Goal: Task Accomplishment & Management: Manage account settings

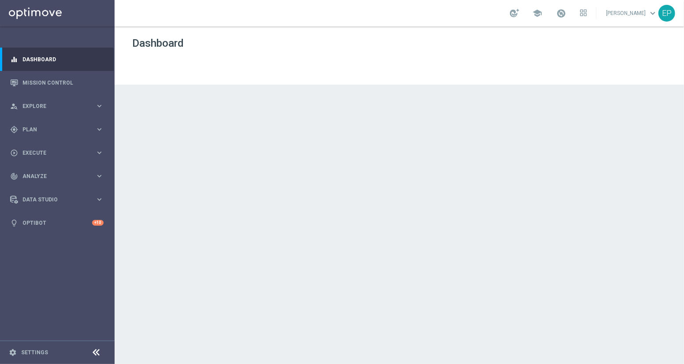
click at [94, 349] on icon at bounding box center [96, 352] width 11 height 11
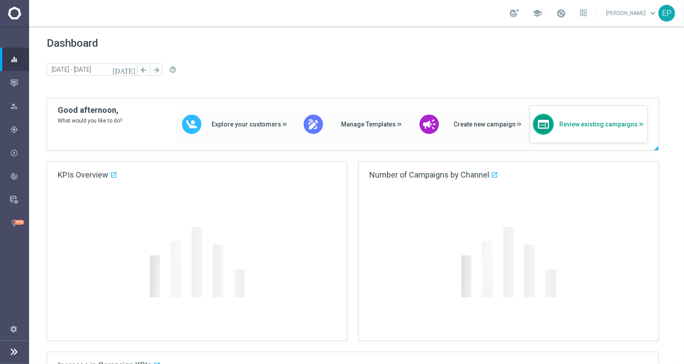
click at [592, 123] on span "Review existing campaigns" at bounding box center [603, 124] width 86 height 7
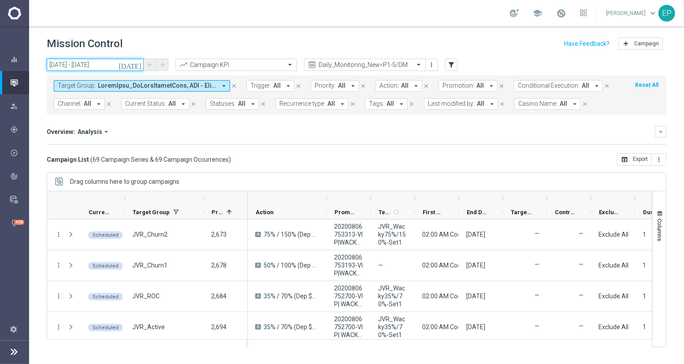
click at [100, 67] on input "[DATE] - [DATE]" at bounding box center [95, 65] width 97 height 12
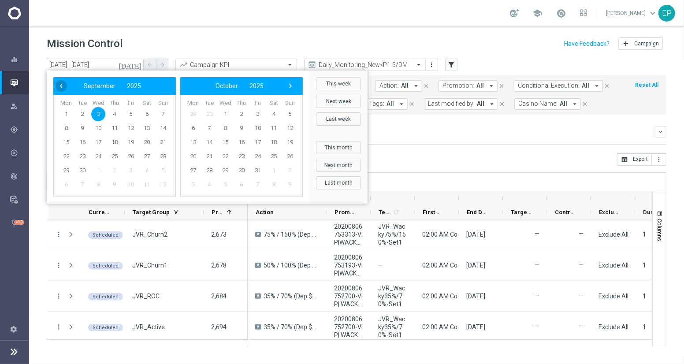
click at [64, 85] on span "‹" at bounding box center [61, 85] width 11 height 11
click at [81, 113] on span "1" at bounding box center [82, 114] width 14 height 14
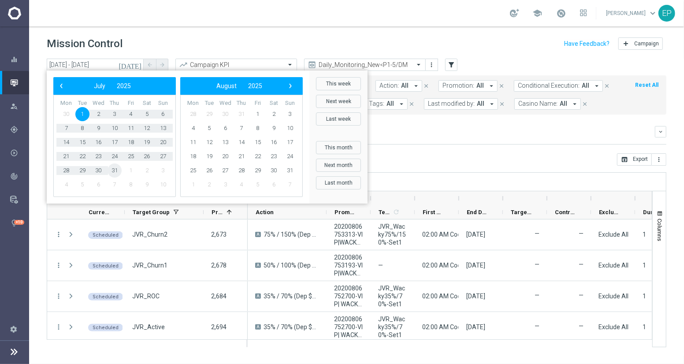
click at [113, 170] on span "31" at bounding box center [115, 171] width 14 height 14
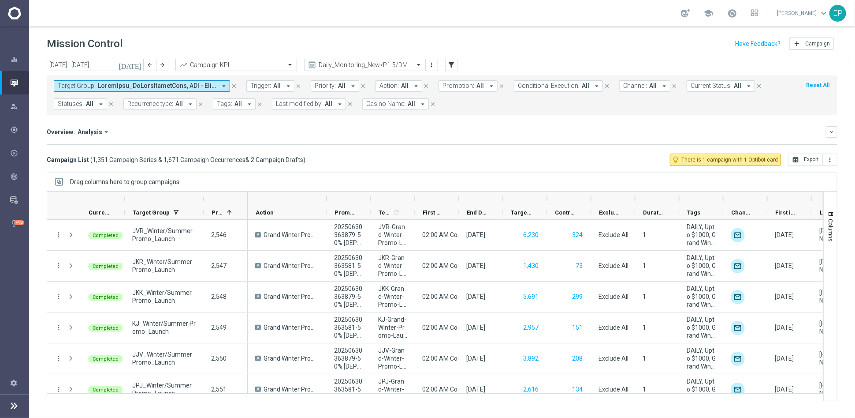
click at [387, 106] on span "Casino Name:" at bounding box center [385, 103] width 39 height 7
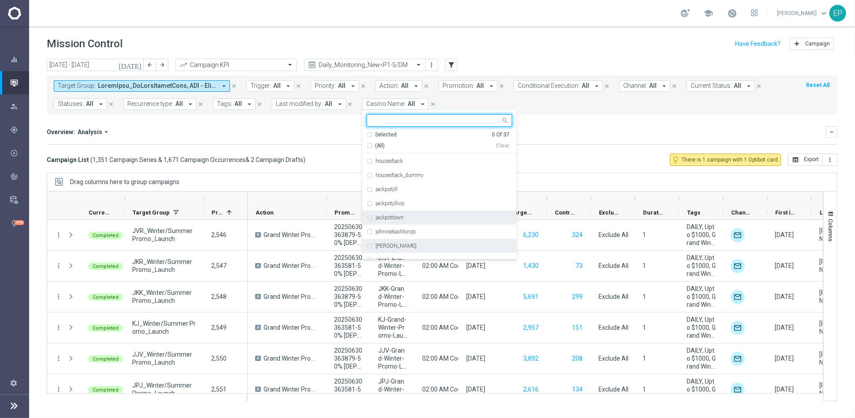
scroll to position [147, 0]
click at [407, 238] on div "jokaviproom" at bounding box center [444, 238] width 137 height 5
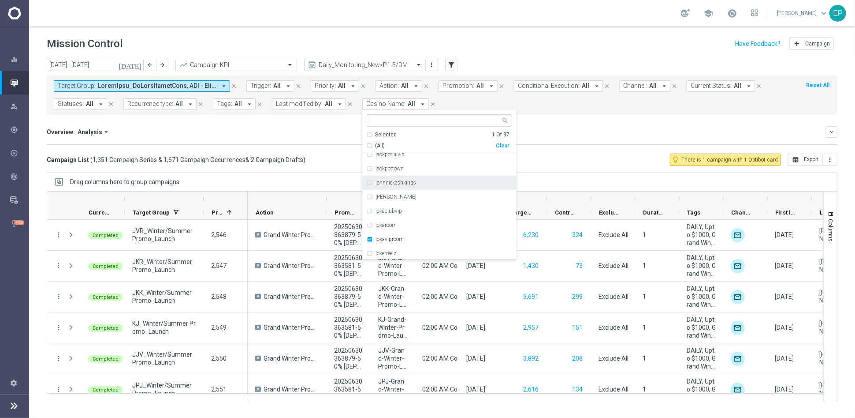
click at [541, 162] on div "Campaign List ( 1,351 Campaign Series & 1,671 Campaign Occurrences & 2 Campaign…" at bounding box center [442, 159] width 791 height 12
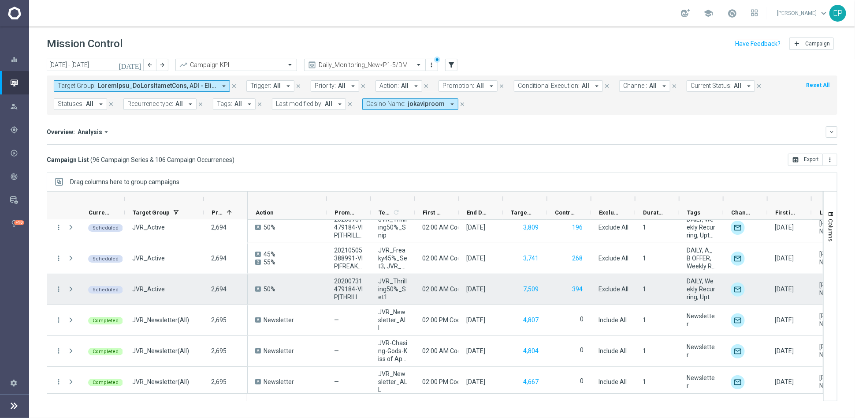
scroll to position [2057, 0]
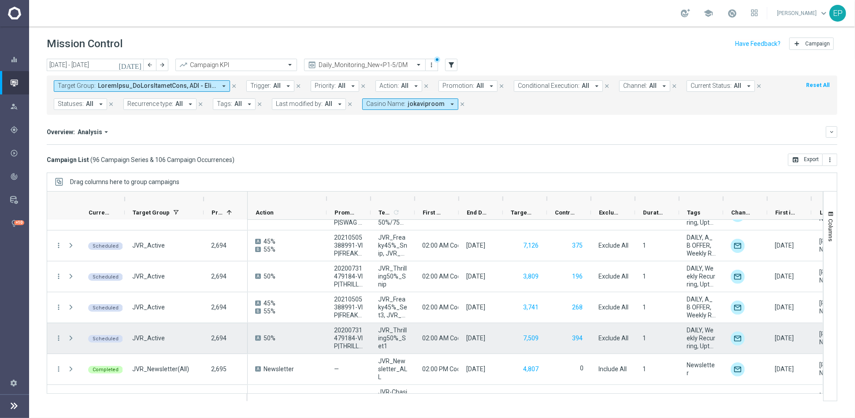
click at [71, 336] on span at bounding box center [71, 337] width 8 height 7
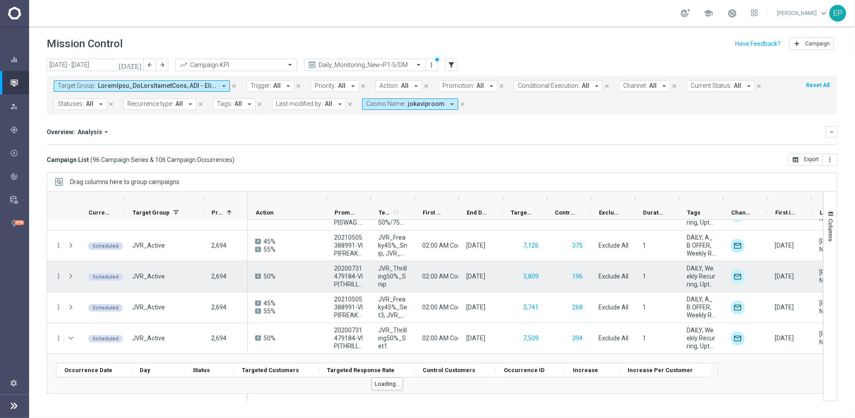
scroll to position [2106, 0]
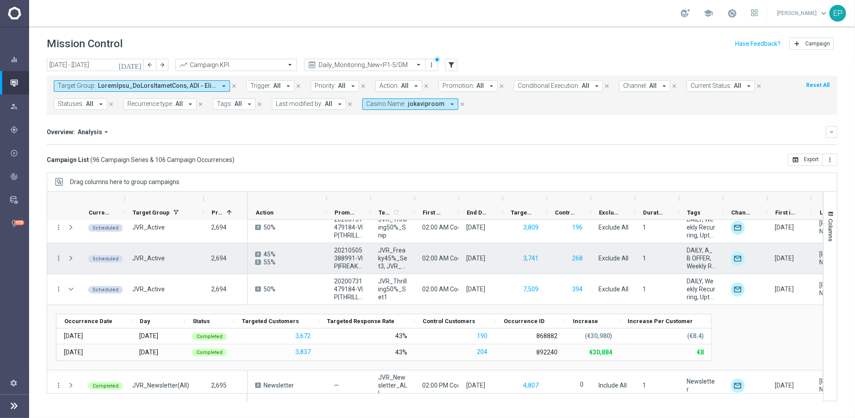
click at [67, 256] on span at bounding box center [71, 257] width 8 height 7
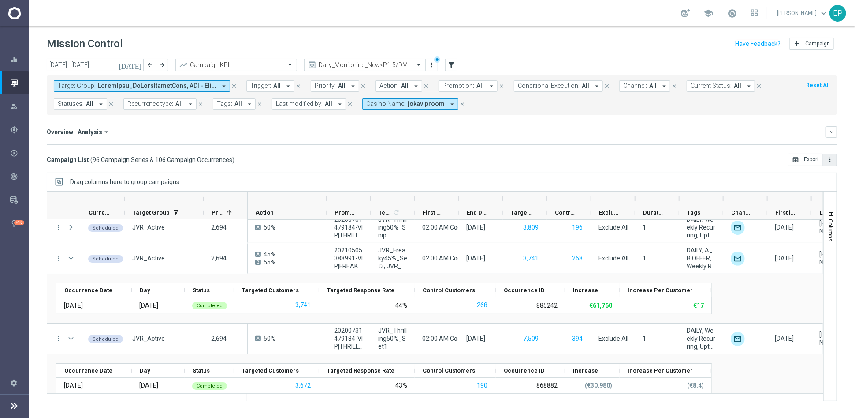
click at [684, 157] on icon "more_vert" at bounding box center [830, 159] width 7 height 7
click at [684, 176] on span "Export with occurrences" at bounding box center [801, 175] width 59 height 6
click at [388, 104] on span "Casino Name:" at bounding box center [385, 103] width 39 height 7
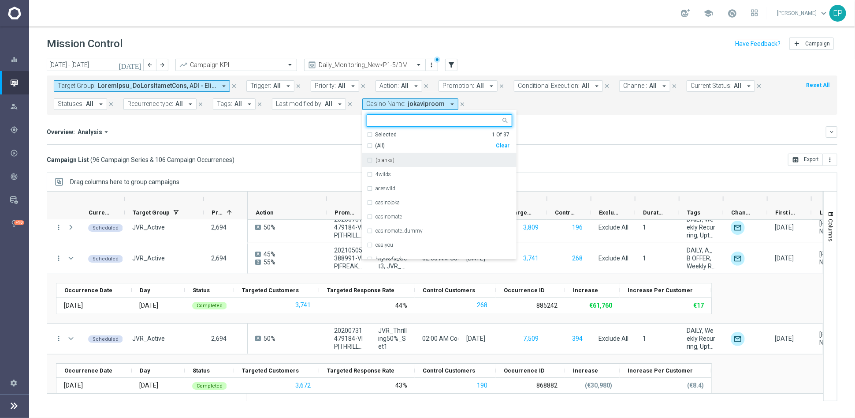
click at [0, 0] on div "Clear" at bounding box center [0, 0] width 0 height 0
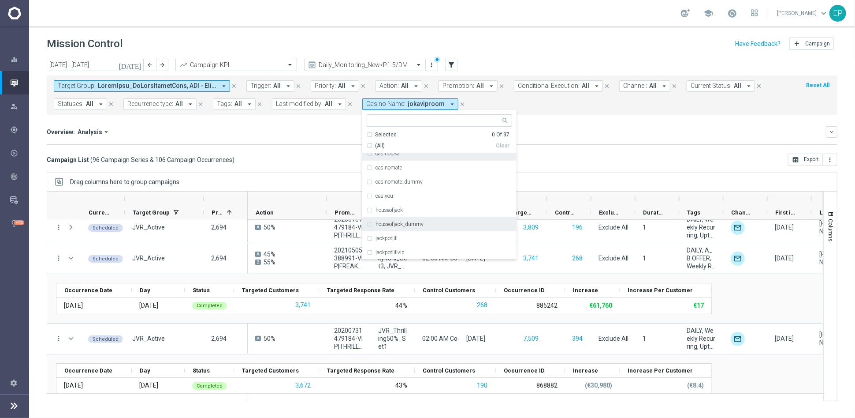
scroll to position [98, 0]
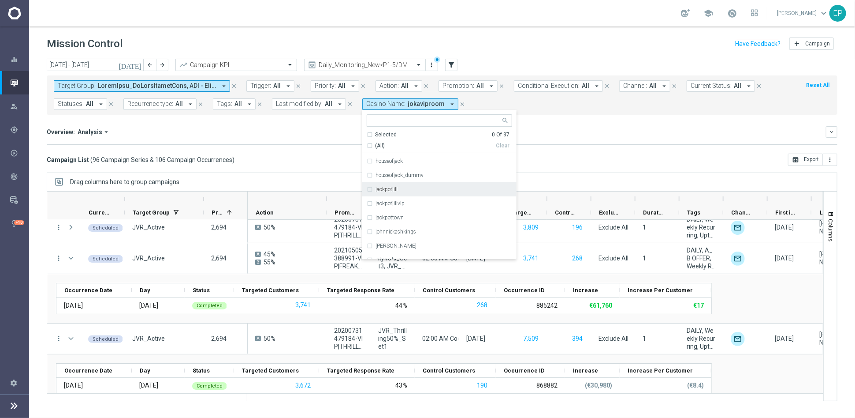
click at [392, 187] on label "jackpotjill" at bounding box center [387, 189] width 22 height 5
click at [392, 203] on label "jackpotjillvip" at bounding box center [390, 203] width 29 height 5
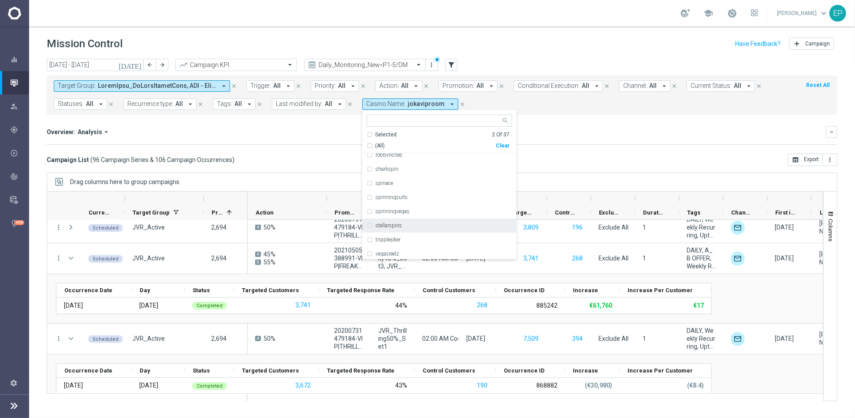
scroll to position [416, 0]
click at [399, 250] on div "wolfwinner" at bounding box center [444, 252] width 137 height 5
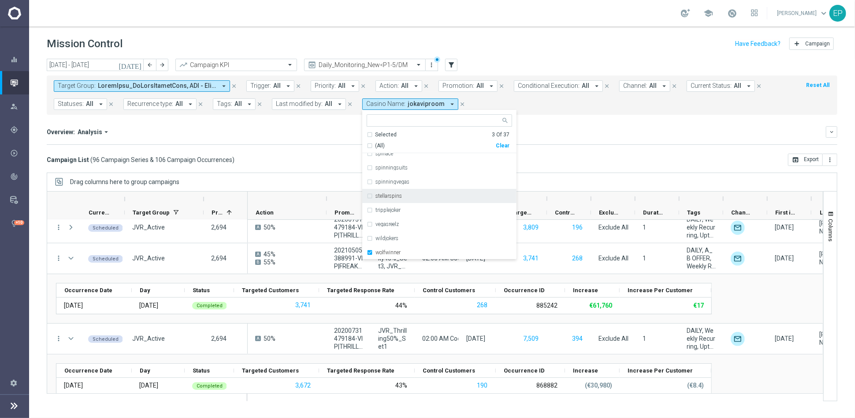
click at [409, 190] on div "stellarspins" at bounding box center [440, 196] width 146 height 14
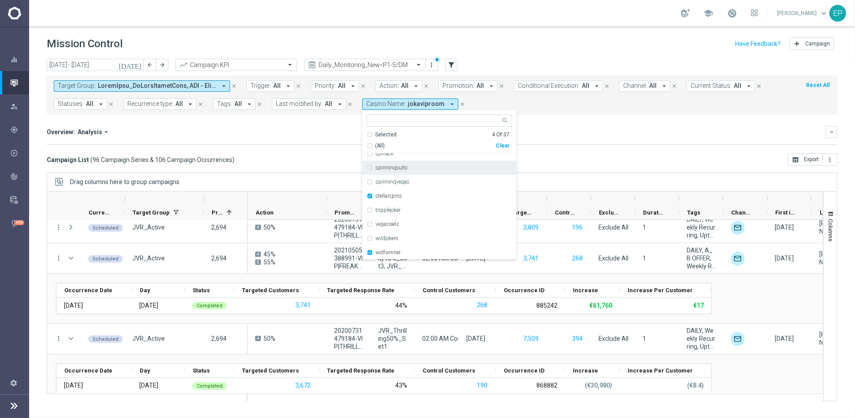
click at [588, 148] on mini-dashboard "Overview: Analysis arrow_drop_down keyboard_arrow_down Increase In Total Deposi…" at bounding box center [442, 134] width 791 height 39
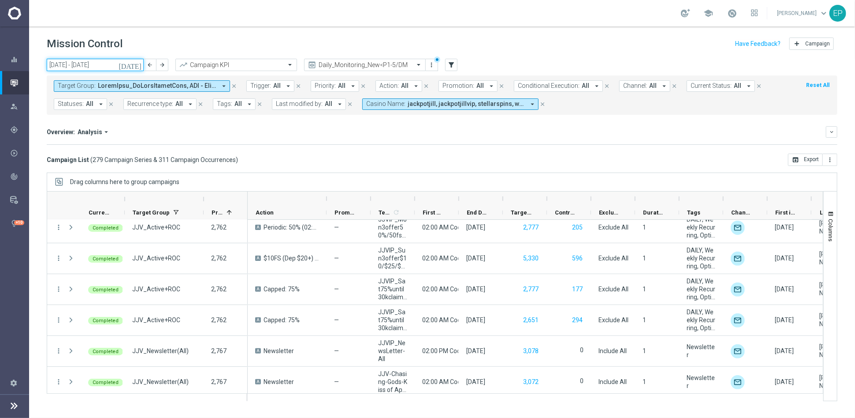
click at [79, 67] on input "[DATE] - [DATE]" at bounding box center [95, 65] width 97 height 12
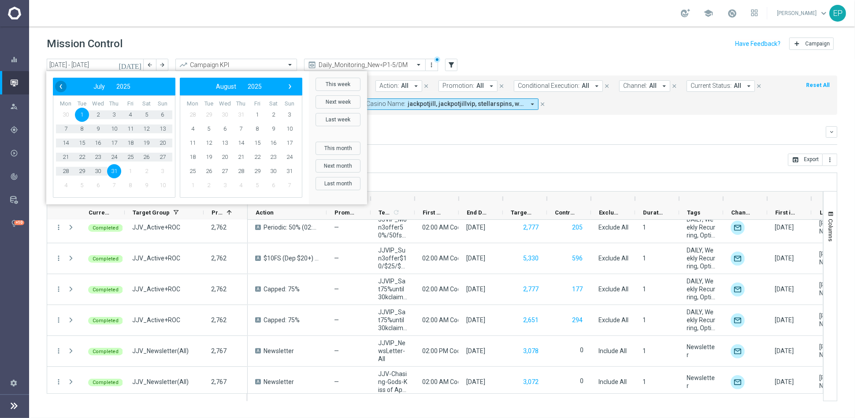
click at [63, 84] on span "‹" at bounding box center [60, 86] width 11 height 11
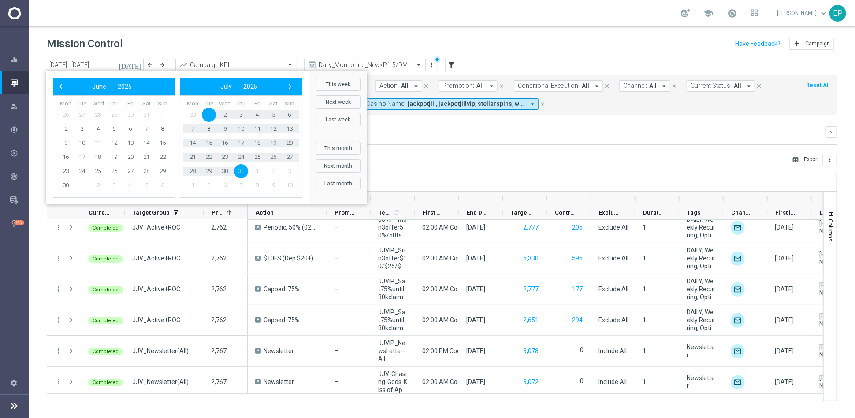
click at [63, 84] on span "‹" at bounding box center [60, 86] width 11 height 11
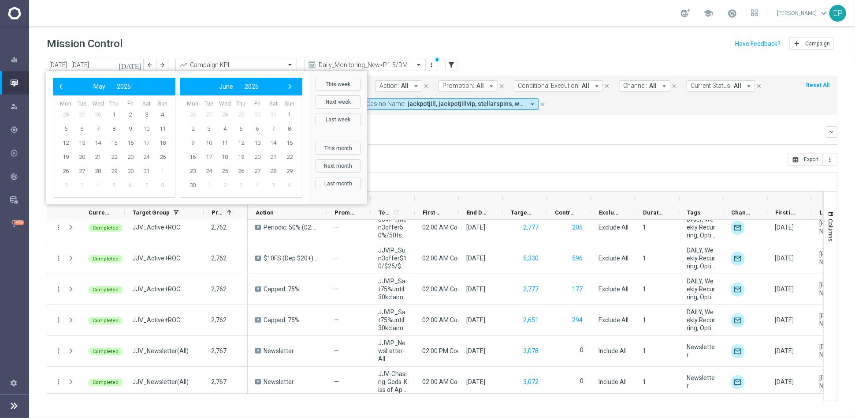
click at [63, 84] on span "‹" at bounding box center [60, 86] width 11 height 11
click at [81, 115] on span "1" at bounding box center [82, 115] width 14 height 14
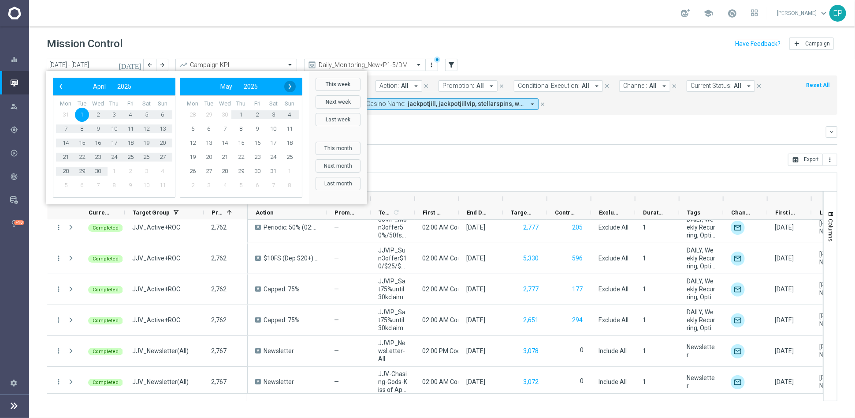
click at [291, 86] on span "›" at bounding box center [289, 86] width 11 height 11
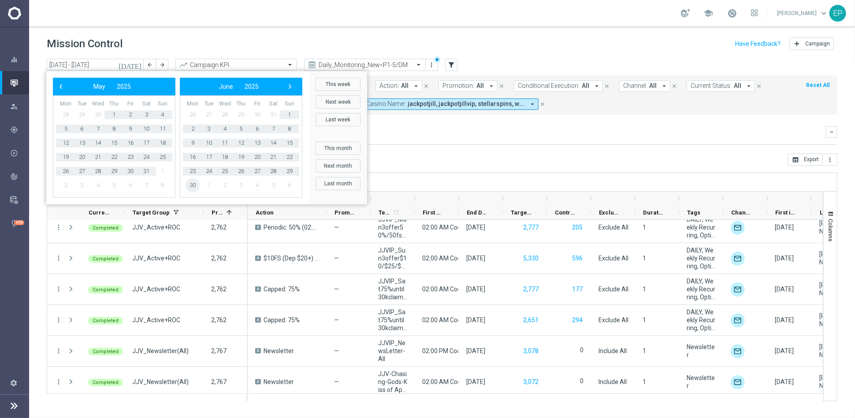
click at [193, 187] on span "30" at bounding box center [193, 185] width 14 height 14
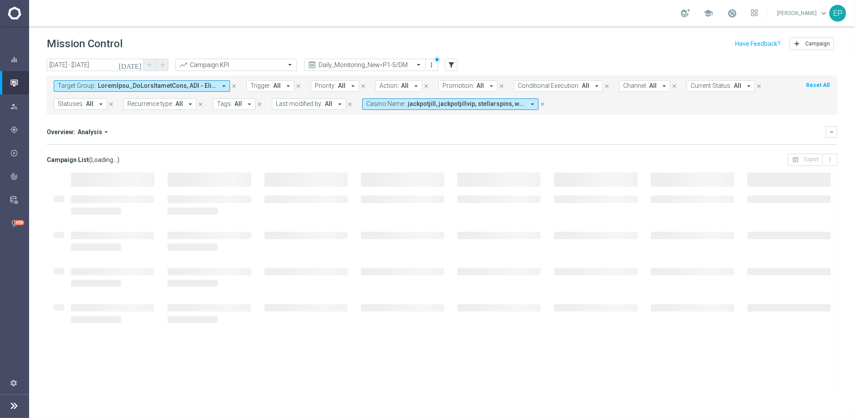
type input "[DATE] - [DATE]"
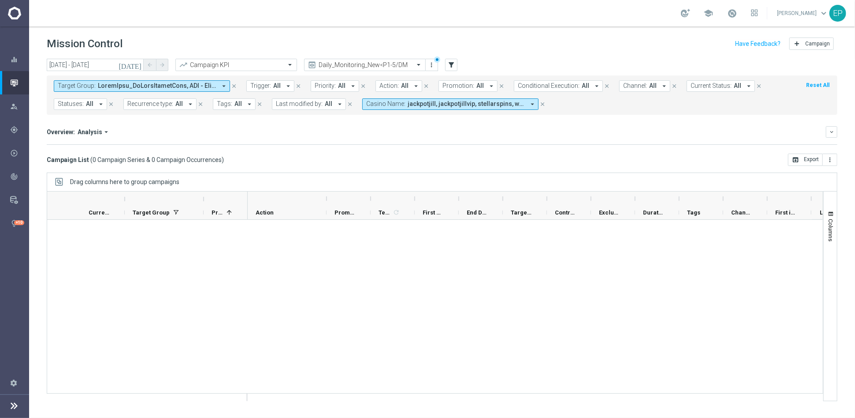
scroll to position [0, 0]
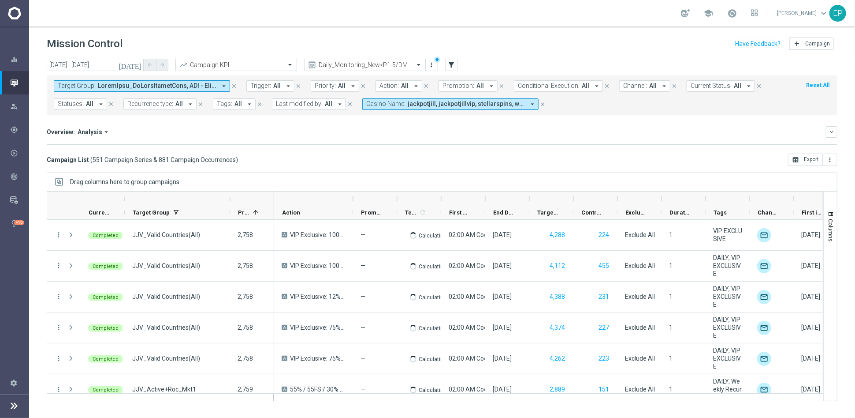
drag, startPoint x: 204, startPoint y: 202, endPoint x: 233, endPoint y: 201, distance: 28.7
click at [232, 201] on div at bounding box center [230, 199] width 4 height 14
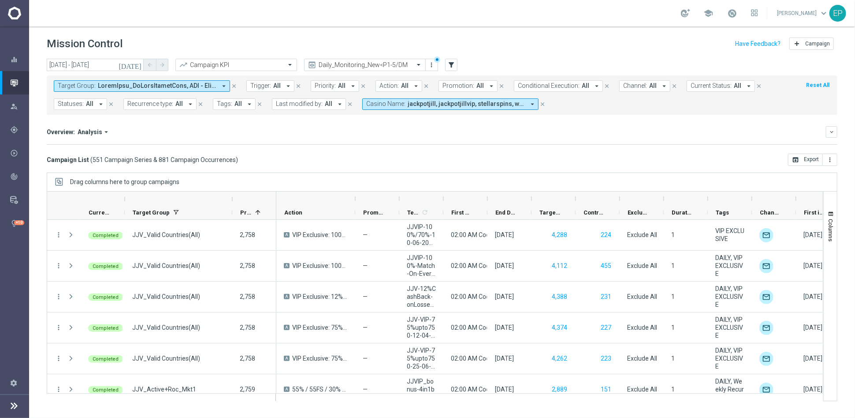
click at [554, 141] on div "Overview: Analysis arrow_drop_down keyboard_arrow_down Increase In Total Deposi…" at bounding box center [442, 135] width 791 height 19
